Goal: Task Accomplishment & Management: Use online tool/utility

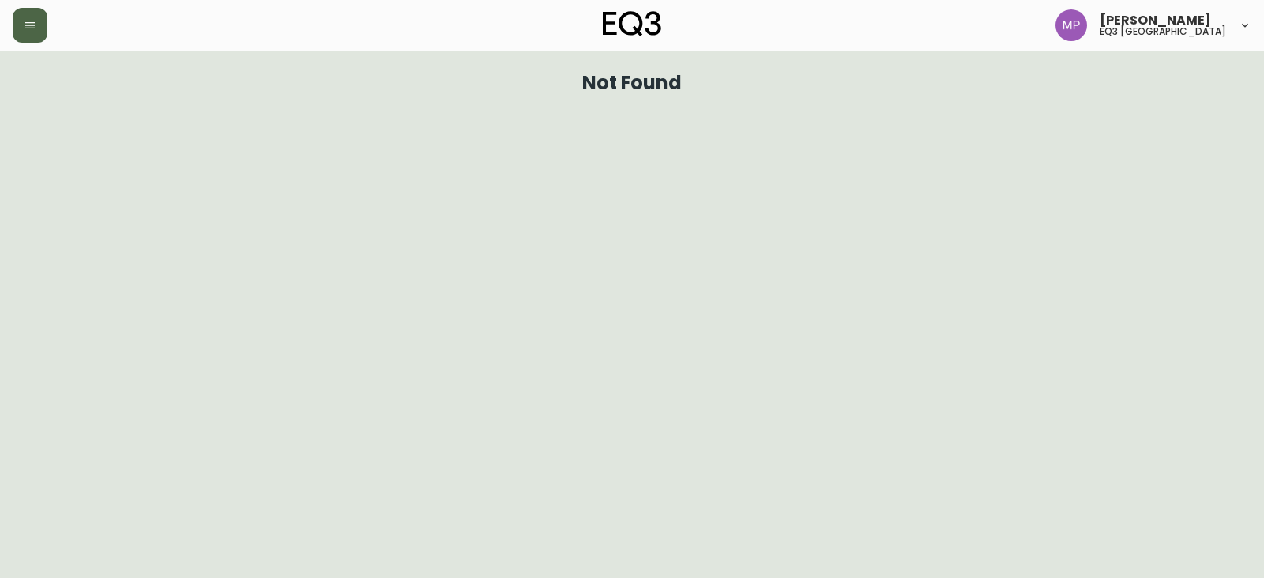
click at [24, 24] on icon "button" at bounding box center [30, 25] width 13 height 13
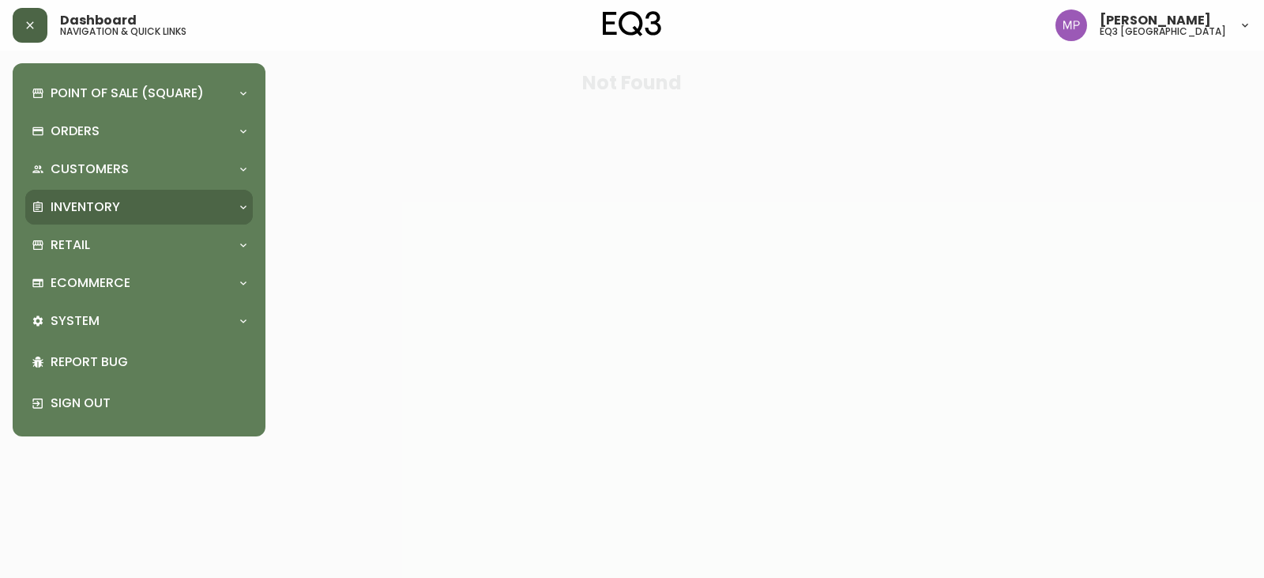
click at [118, 205] on p "Inventory" at bounding box center [86, 206] width 70 height 17
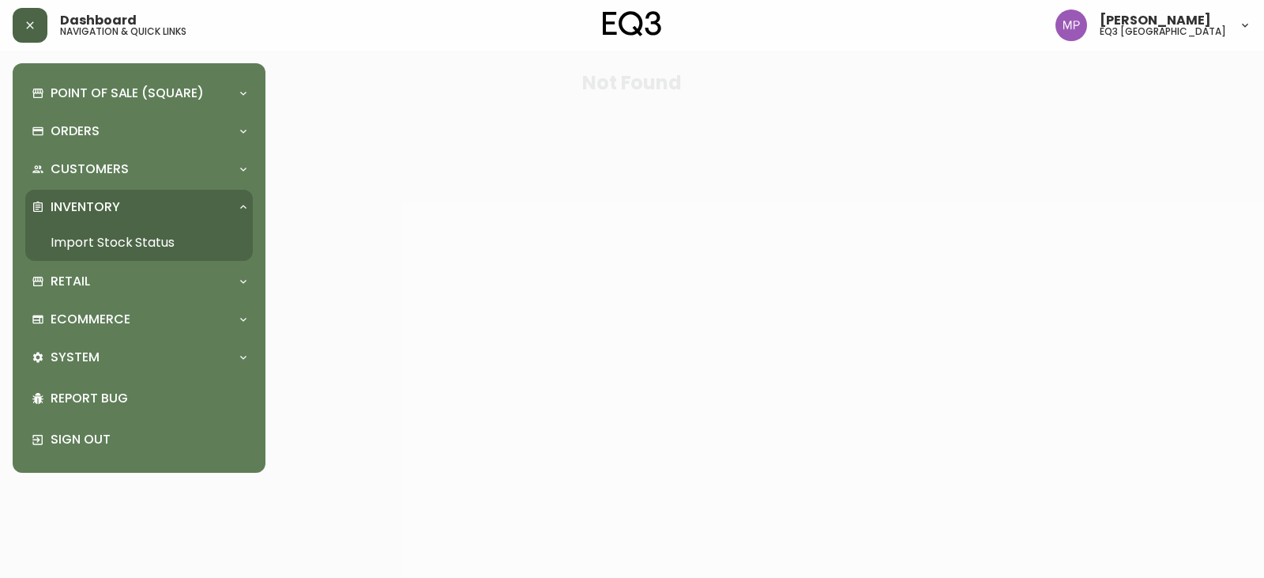
click at [135, 228] on link "Import Stock Status" at bounding box center [139, 242] width 228 height 36
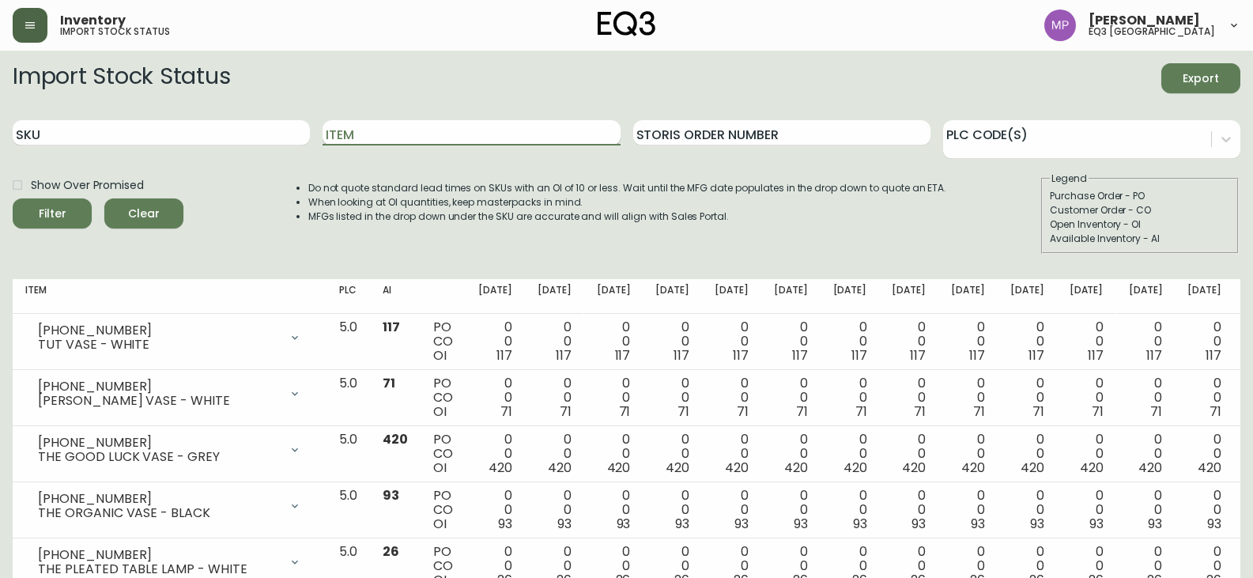
click at [380, 133] on input "Item" at bounding box center [470, 132] width 297 height 25
type input "RECLAIMED TEAK"
click at [13, 198] on button "Filter" at bounding box center [52, 213] width 79 height 30
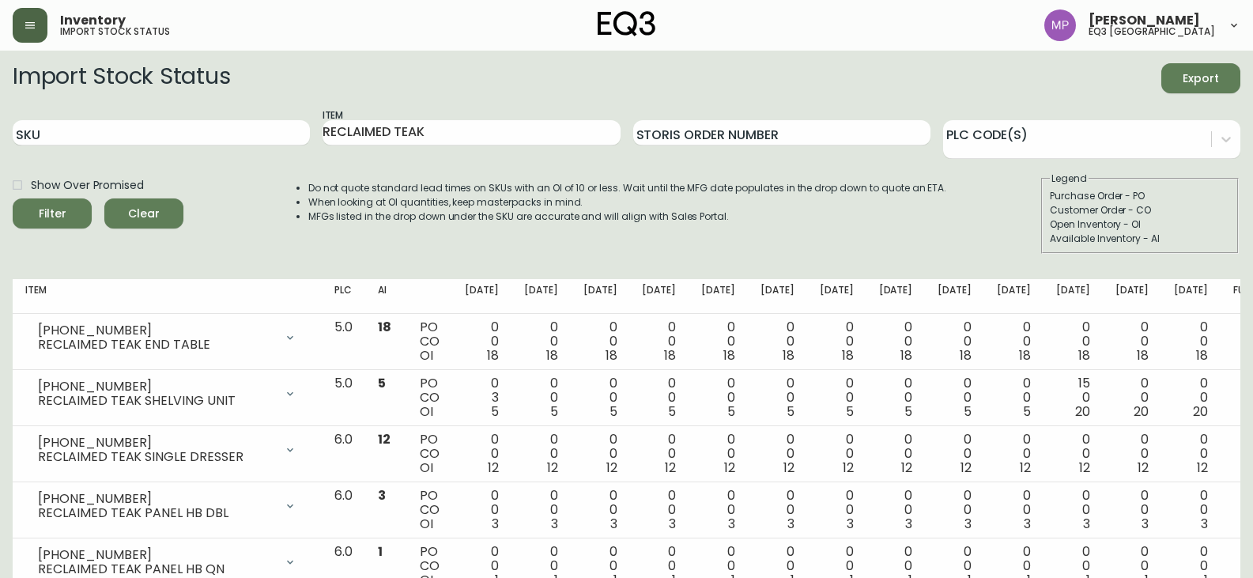
click at [1230, 27] on icon at bounding box center [1233, 25] width 13 height 13
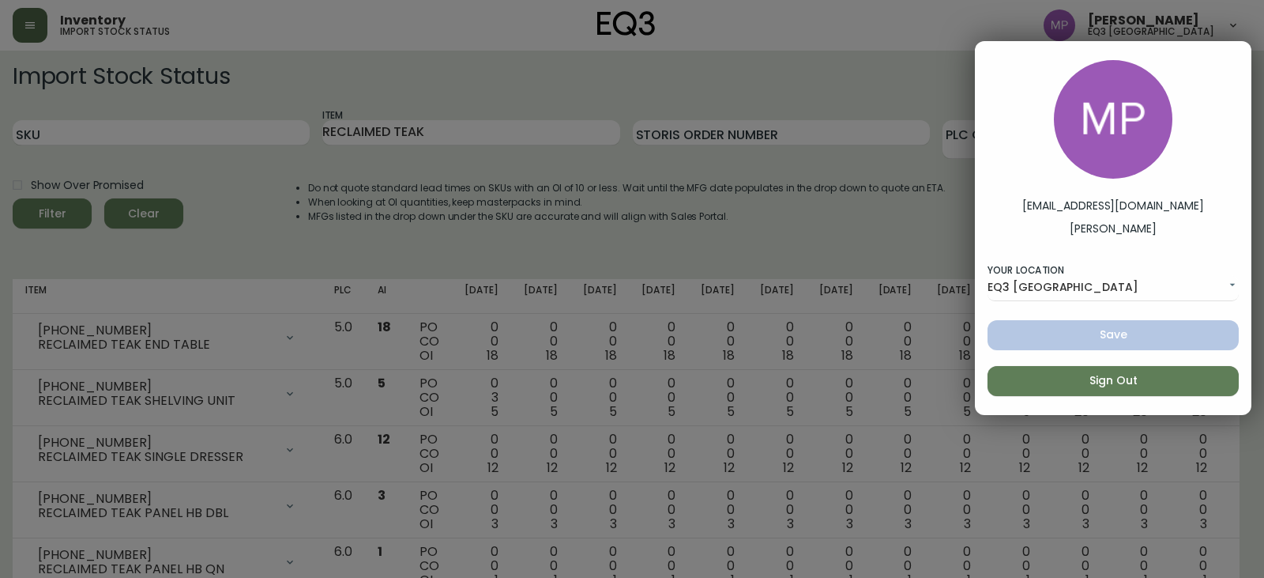
click at [1143, 379] on span "Sign Out" at bounding box center [1113, 381] width 226 height 20
